Goal: Navigation & Orientation: Find specific page/section

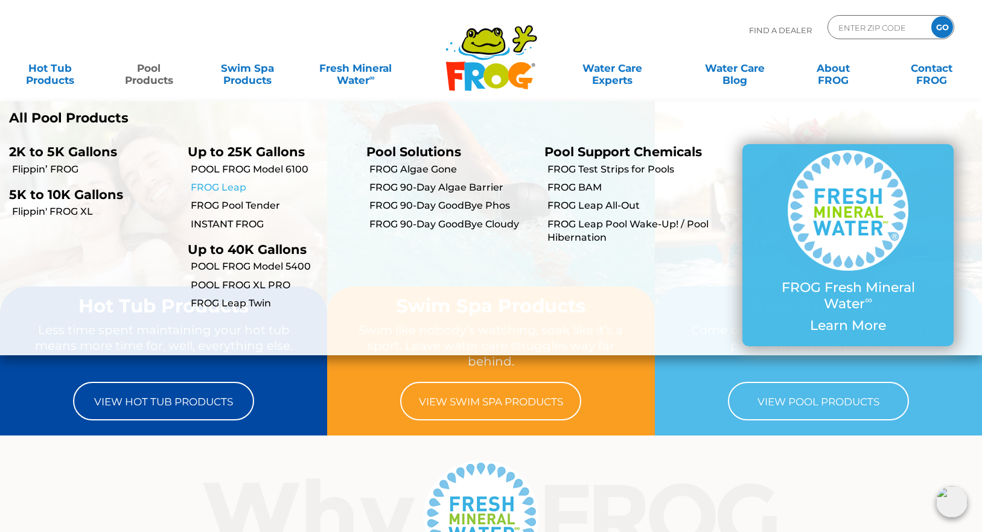
click at [212, 188] on link "FROG Leap" at bounding box center [274, 187] width 167 height 13
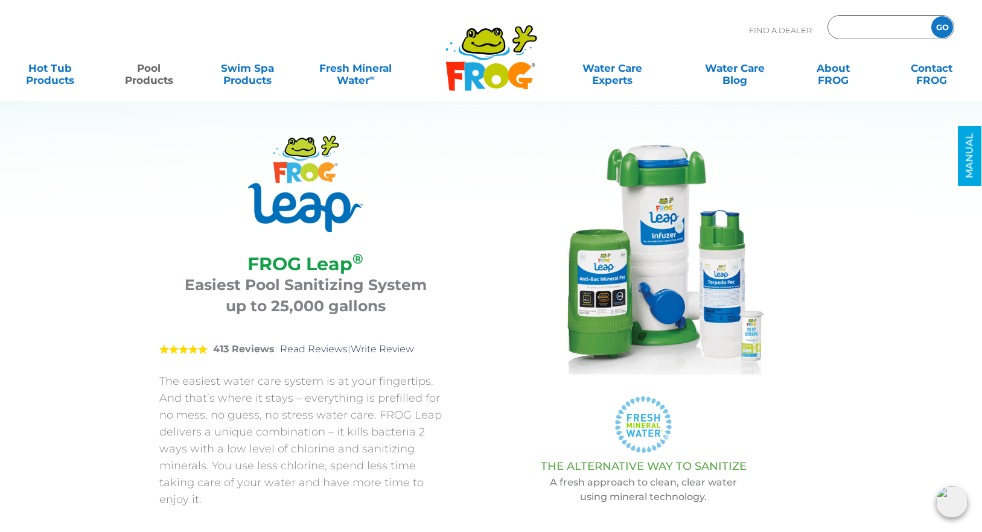
click at [852, 31] on input "Zip Code Form" at bounding box center [877, 28] width 81 height 18
type input "78621"
click at [940, 21] on input "GO" at bounding box center [942, 27] width 22 height 22
